Goal: Information Seeking & Learning: Learn about a topic

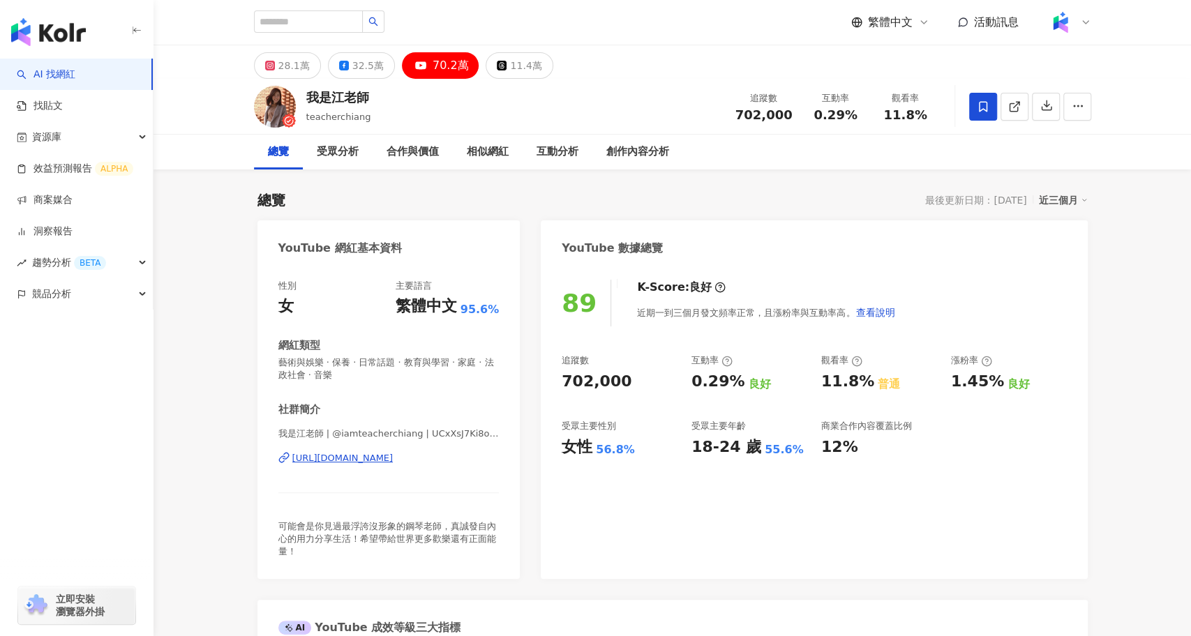
click at [394, 459] on div "https://www.youtube.com/channel/UCxXsJ7Ki8ofB0s0gpsipzlA" at bounding box center [342, 458] width 101 height 13
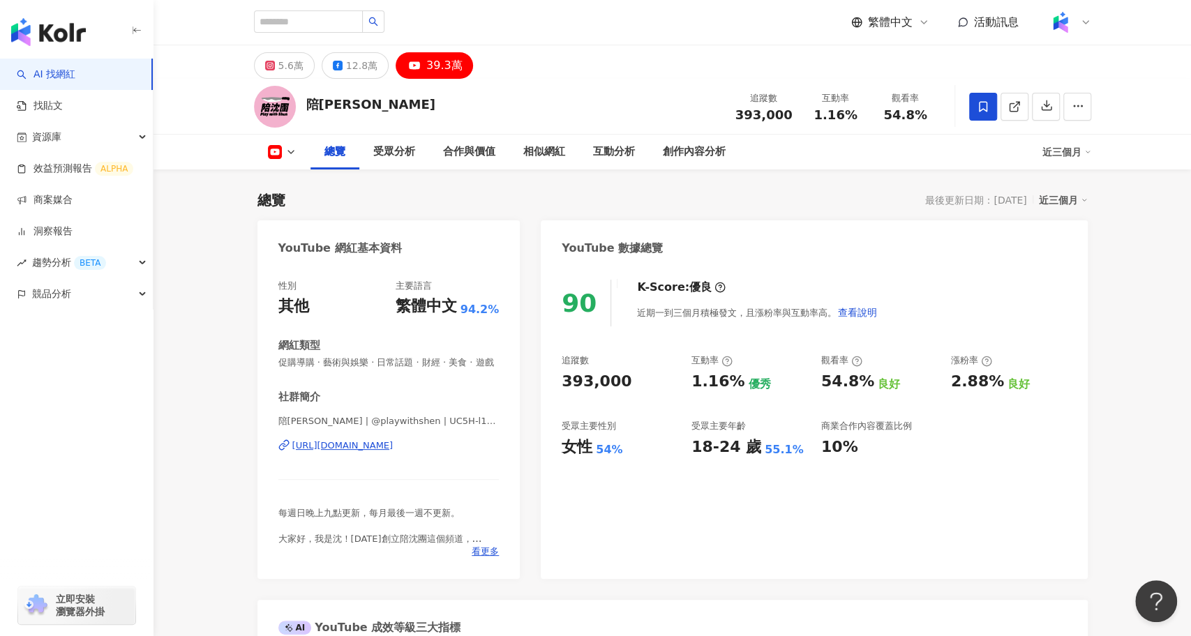
click at [394, 447] on div "https://www.youtube.com/channel/UC5H-l11nc7q5XqMRtaU-oYA" at bounding box center [342, 446] width 101 height 13
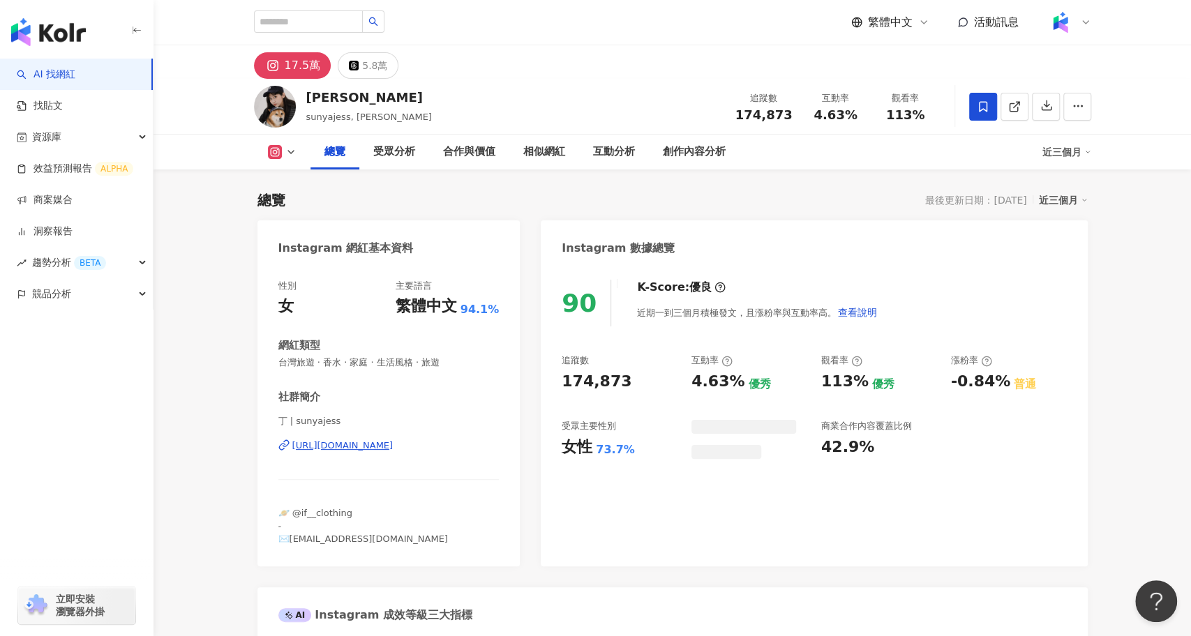
scroll to position [85, 0]
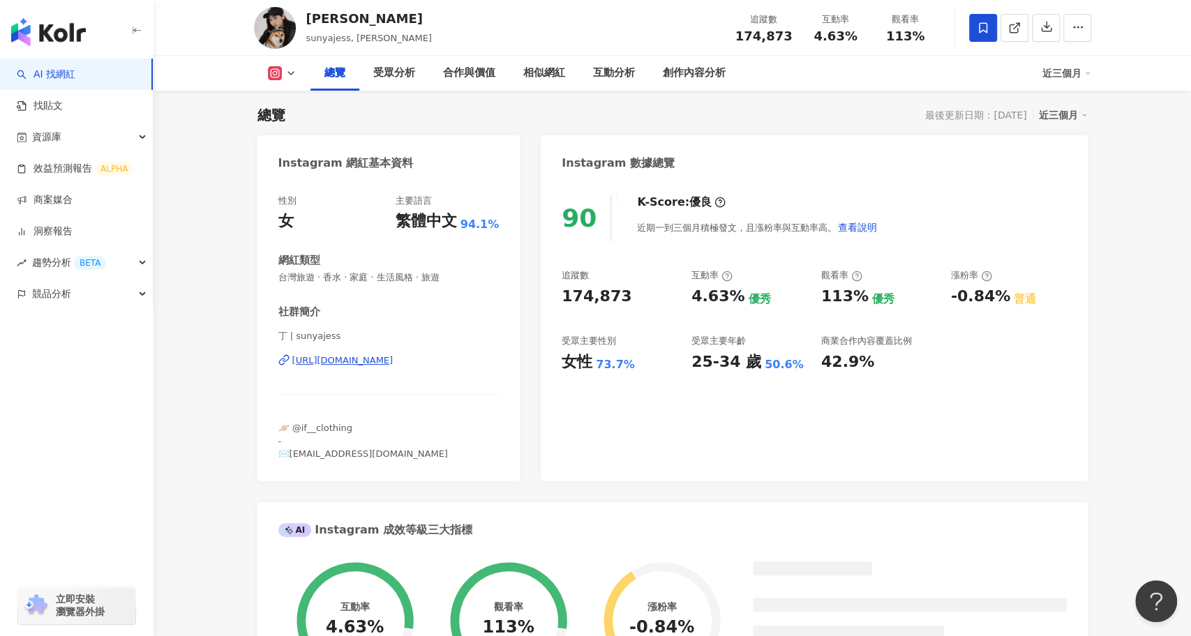
click at [394, 361] on div "https://www.instagram.com/sunyajess/" at bounding box center [342, 361] width 101 height 13
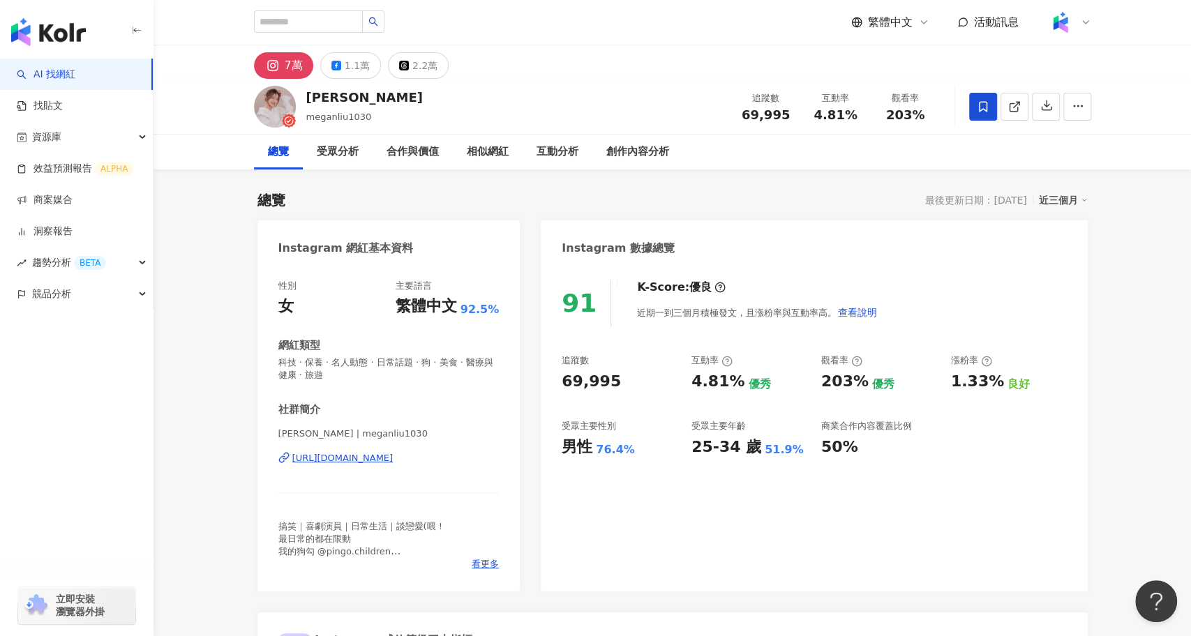
click at [359, 456] on div "[URL][DOMAIN_NAME]" at bounding box center [342, 458] width 101 height 13
